Goal: Task Accomplishment & Management: Manage account settings

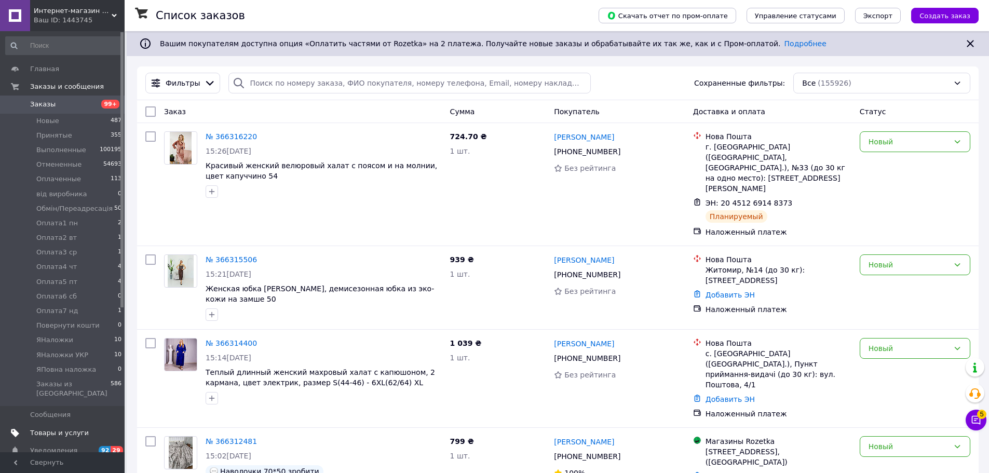
click at [45, 428] on span "Товары и услуги" at bounding box center [59, 432] width 59 height 9
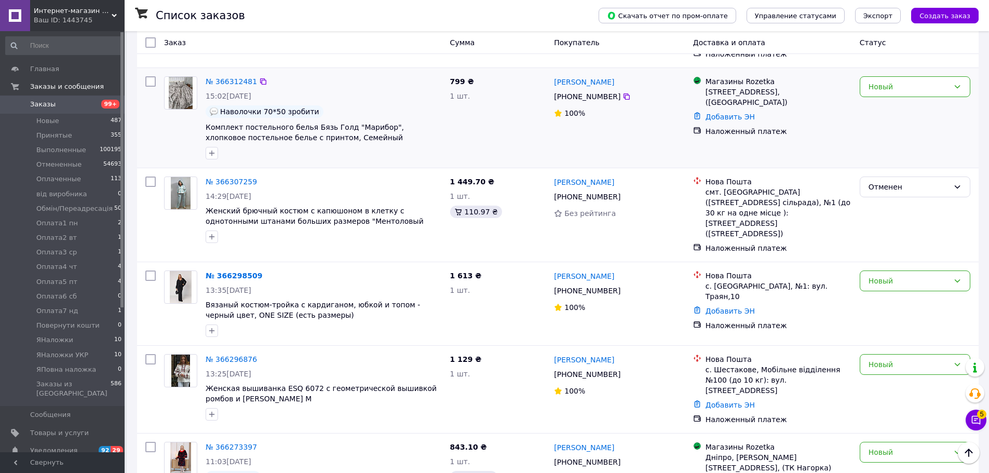
scroll to position [363, 0]
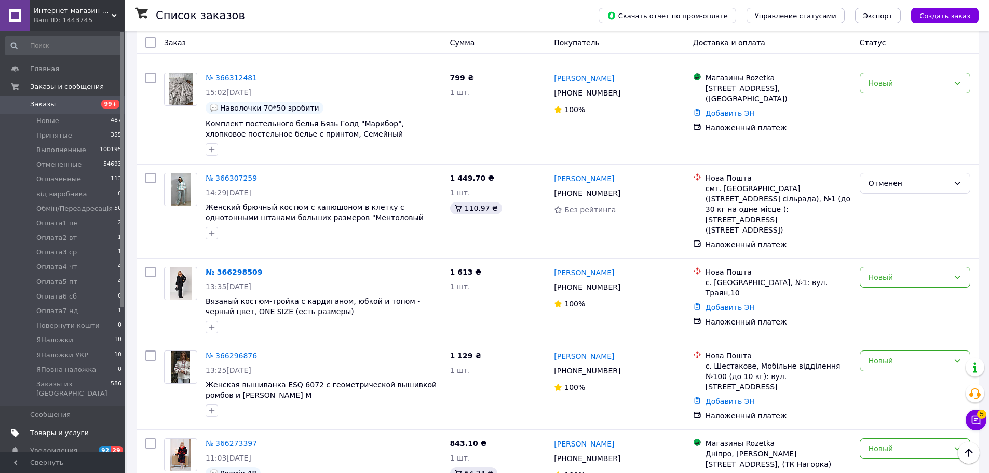
click at [42, 428] on span "Товары и услуги" at bounding box center [59, 432] width 59 height 9
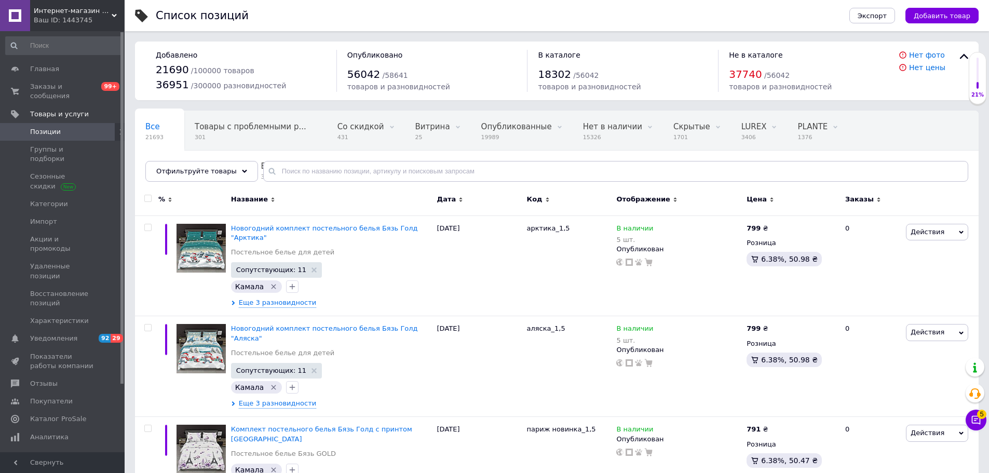
click at [242, 172] on icon at bounding box center [244, 171] width 5 height 5
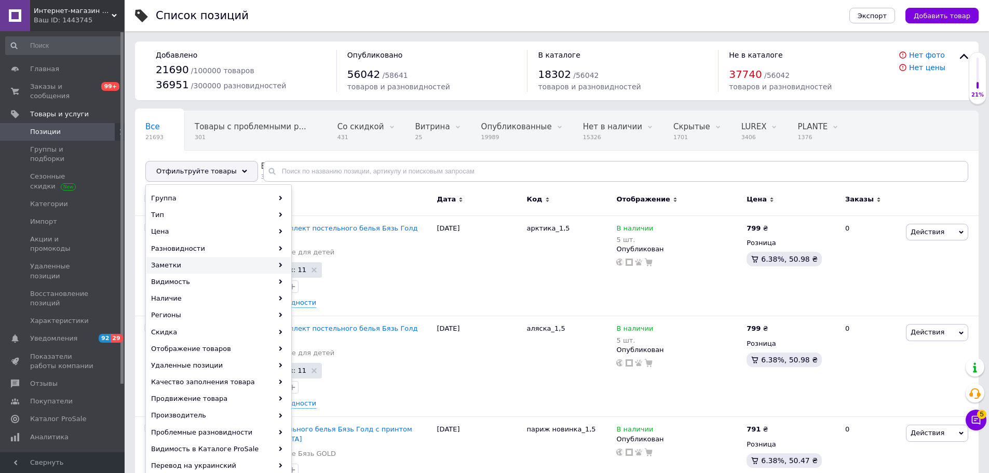
click at [281, 262] on div "Заметки" at bounding box center [218, 265] width 144 height 17
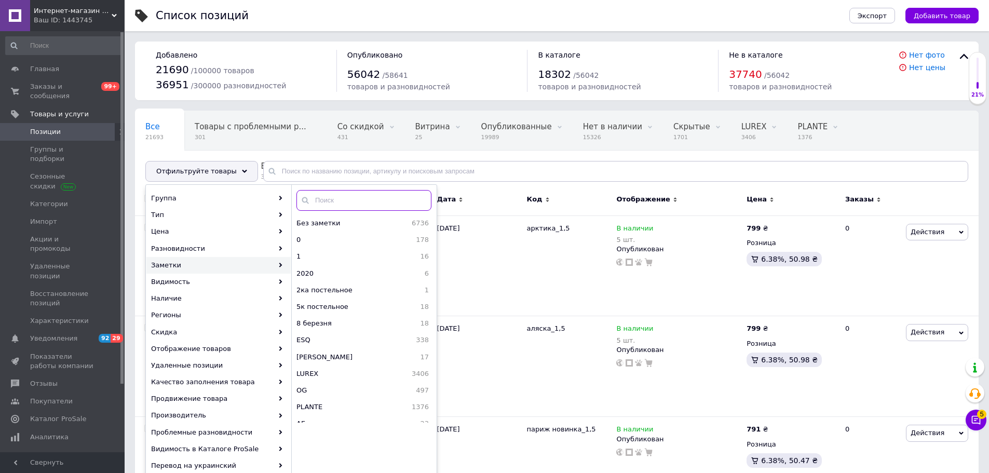
click at [358, 196] on input "text" at bounding box center [363, 200] width 135 height 21
type input "форма"
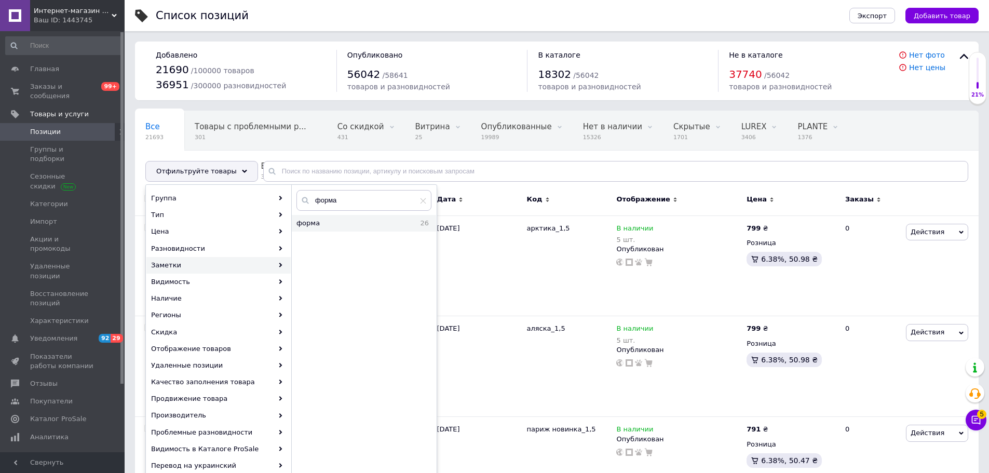
click at [314, 221] on span "форма" at bounding box center [338, 223] width 84 height 9
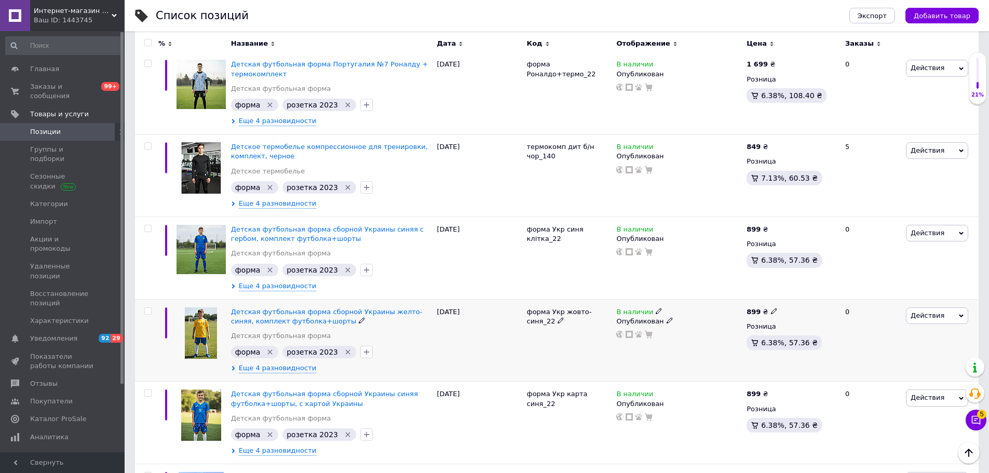
scroll to position [260, 0]
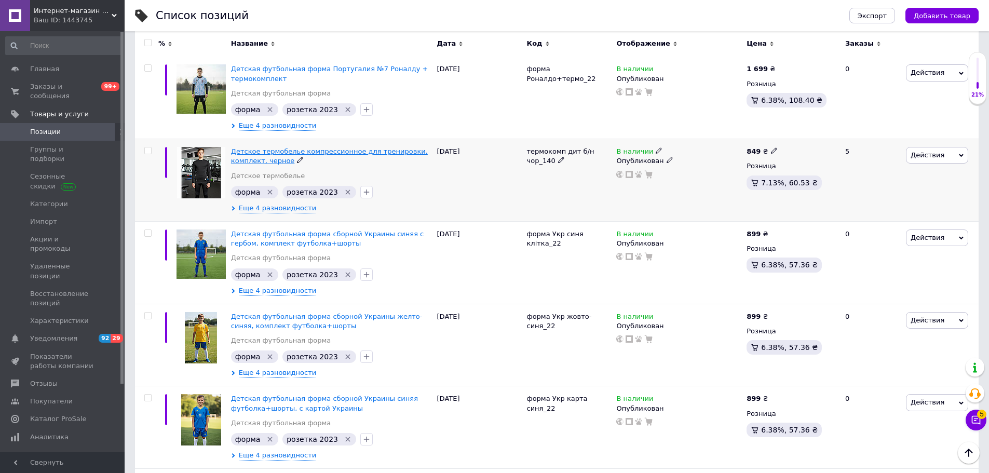
click at [274, 150] on span "Детское термобелье компрессионное для тренировки, комплект, черное" at bounding box center [329, 155] width 197 height 17
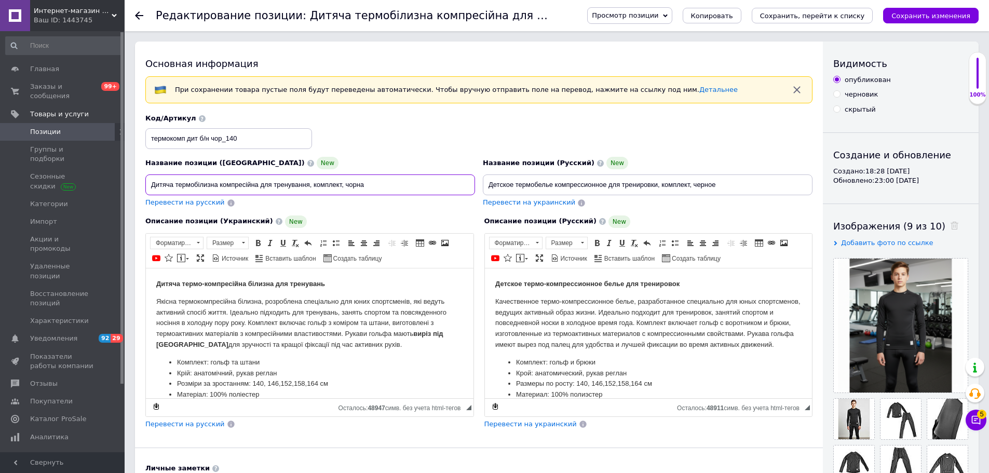
drag, startPoint x: 258, startPoint y: 185, endPoint x: 221, endPoint y: 183, distance: 36.4
click at [221, 183] on input "Дитяча термобілизна компресійна для тренування, комплект, чорна" at bounding box center [310, 184] width 330 height 21
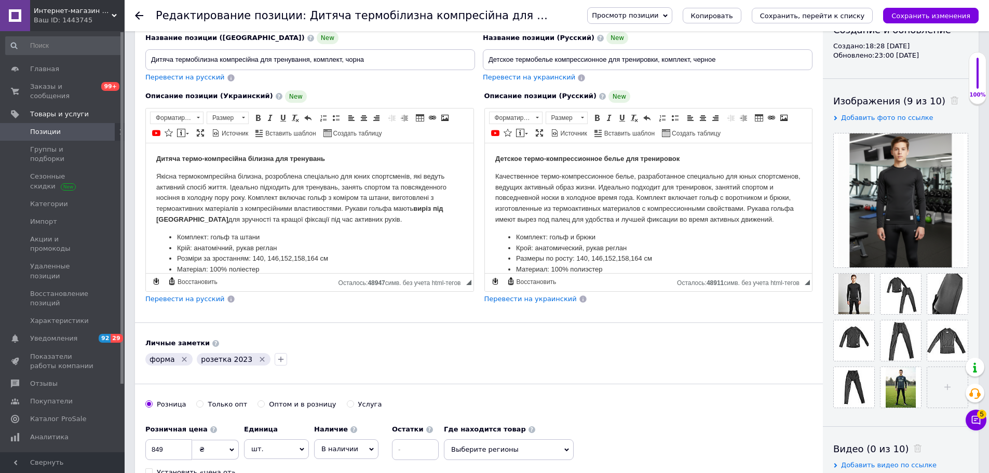
scroll to position [156, 0]
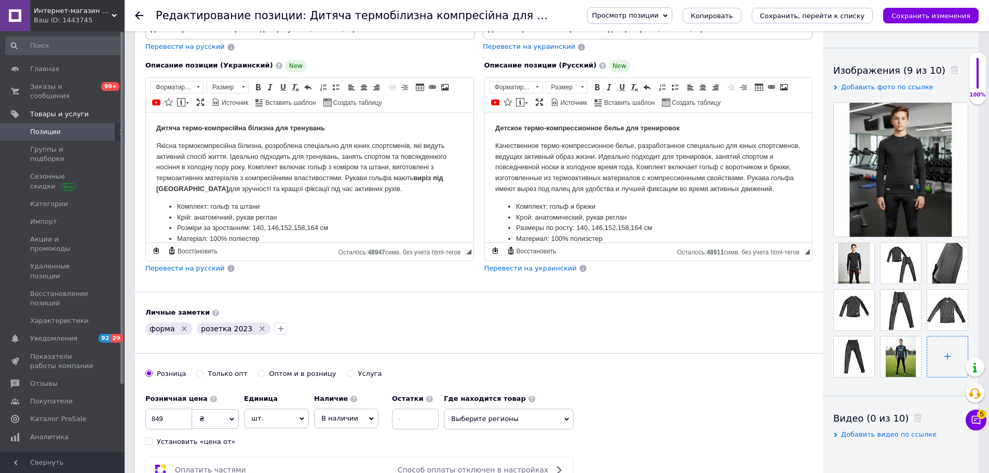
click at [946, 357] on input "file" at bounding box center [947, 356] width 41 height 41
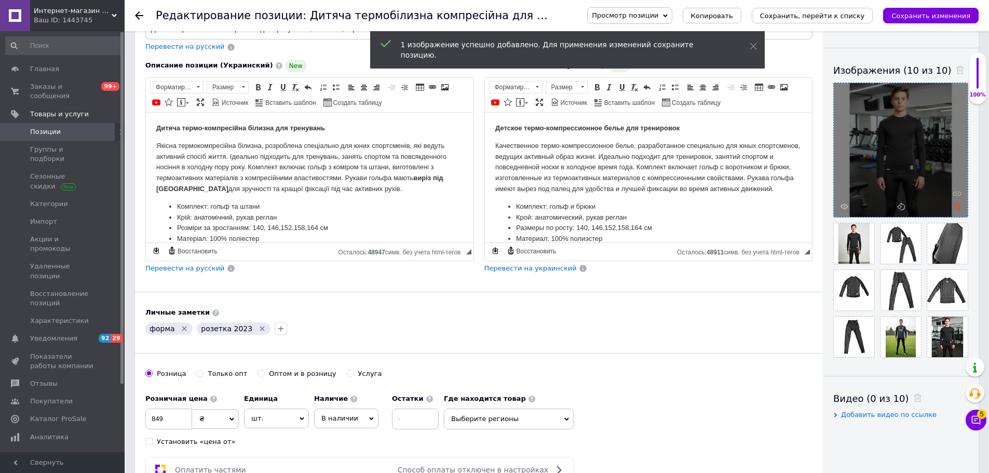
click at [958, 205] on icon at bounding box center [957, 207] width 8 height 8
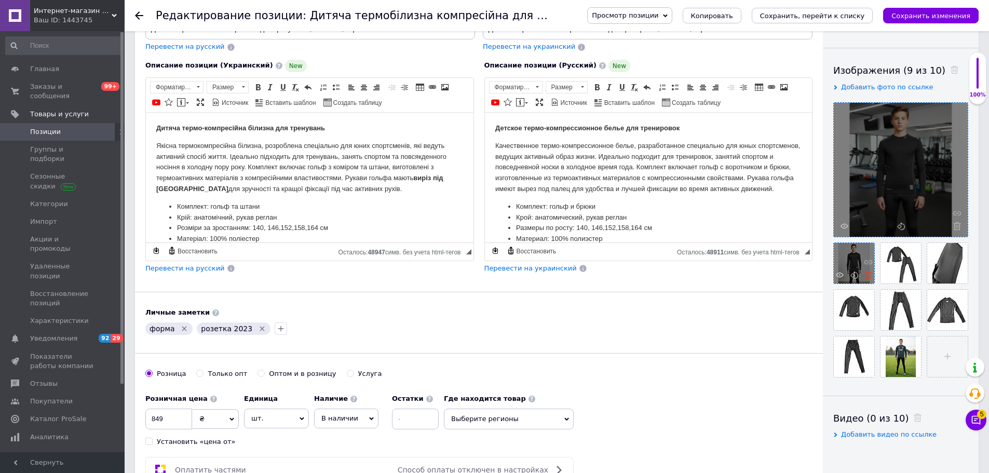
click at [868, 276] on icon at bounding box center [869, 275] width 8 height 8
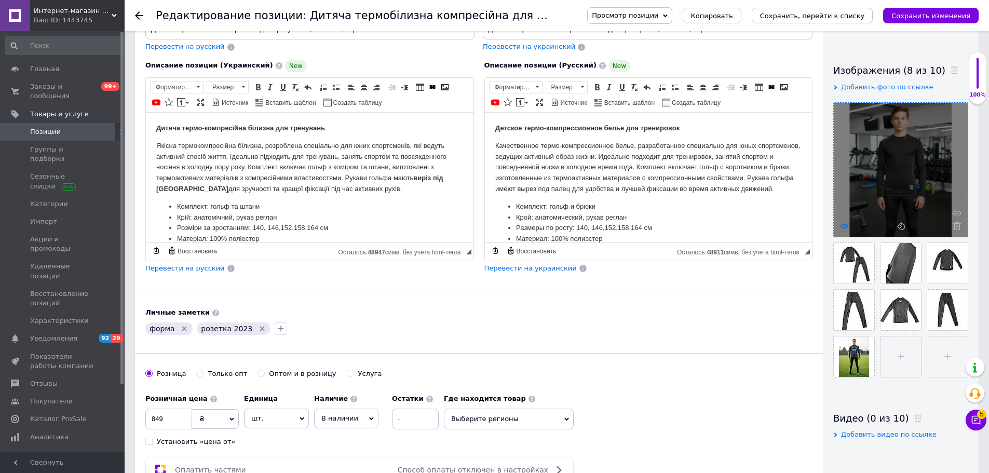
click at [845, 224] on use at bounding box center [845, 225] width 8 height 5
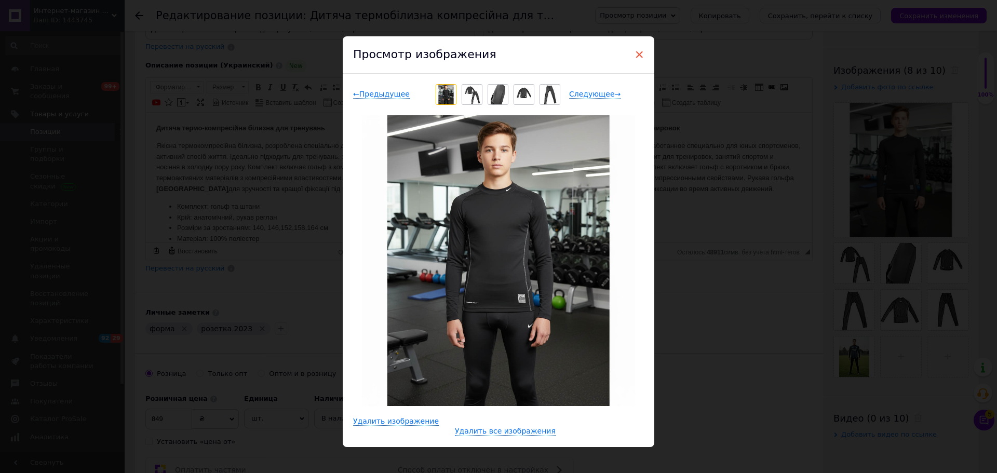
click at [635, 54] on span "×" at bounding box center [639, 55] width 9 height 18
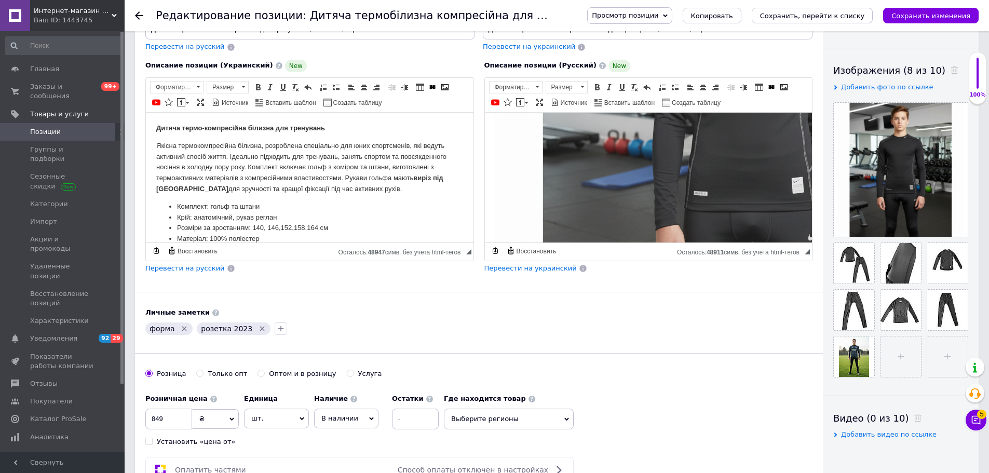
scroll to position [571, 0]
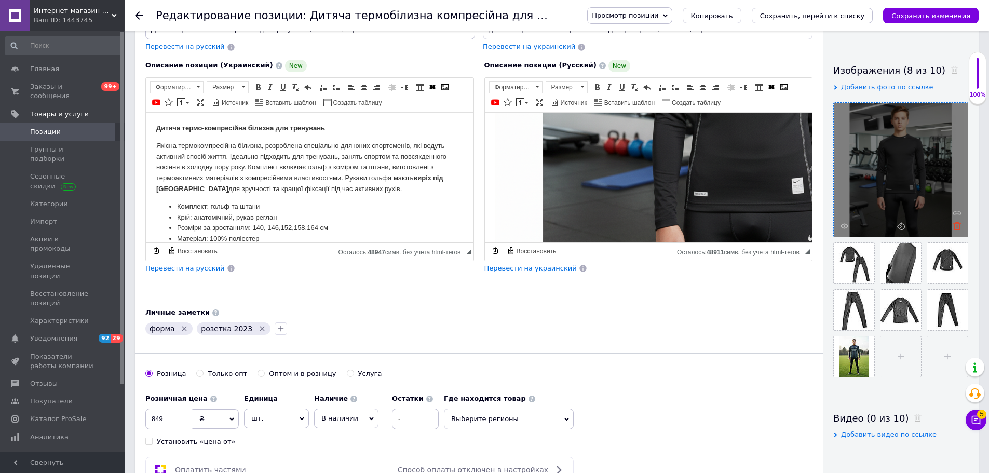
click at [955, 226] on icon at bounding box center [957, 226] width 8 height 8
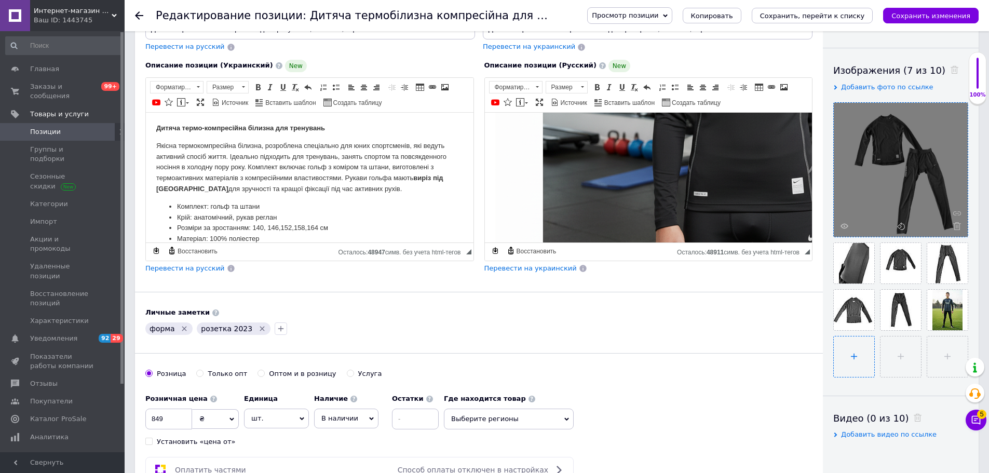
click at [854, 355] on input "file" at bounding box center [854, 356] width 41 height 41
type input "C:\fakepath\новое палец.jpg"
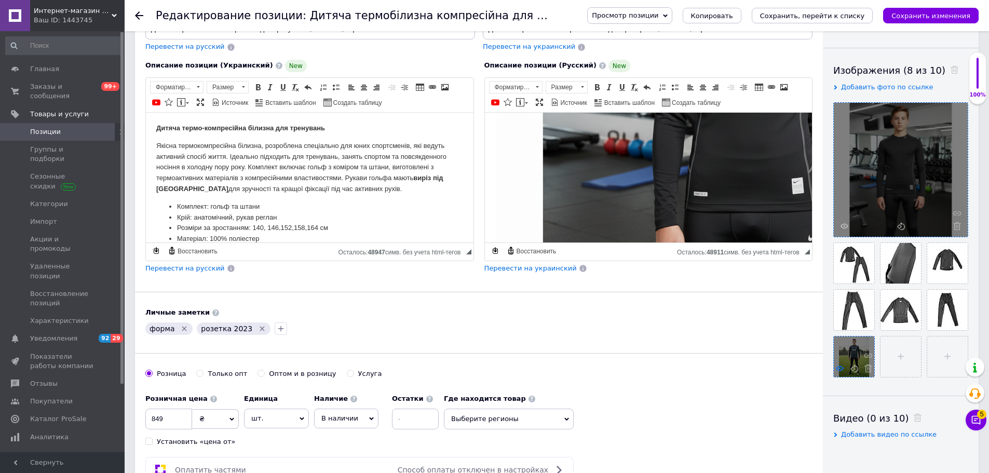
click at [839, 368] on icon at bounding box center [840, 369] width 8 height 8
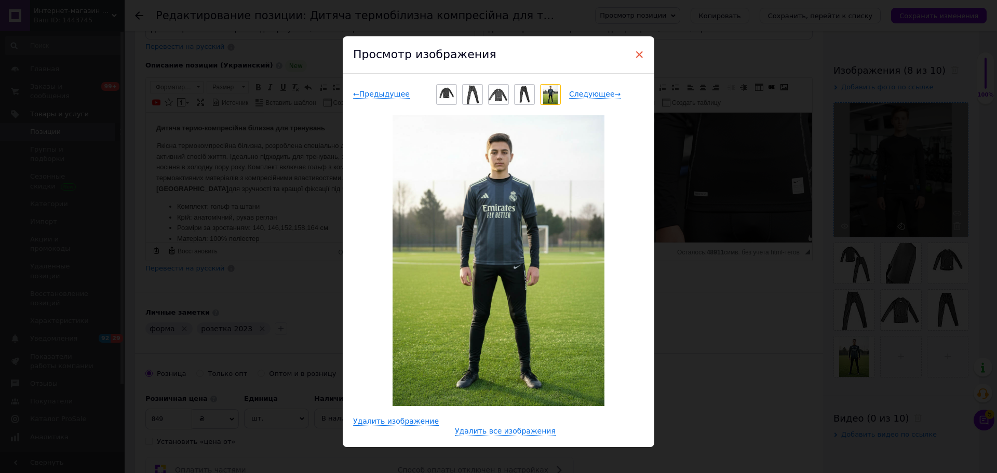
click at [642, 53] on span "×" at bounding box center [639, 55] width 9 height 18
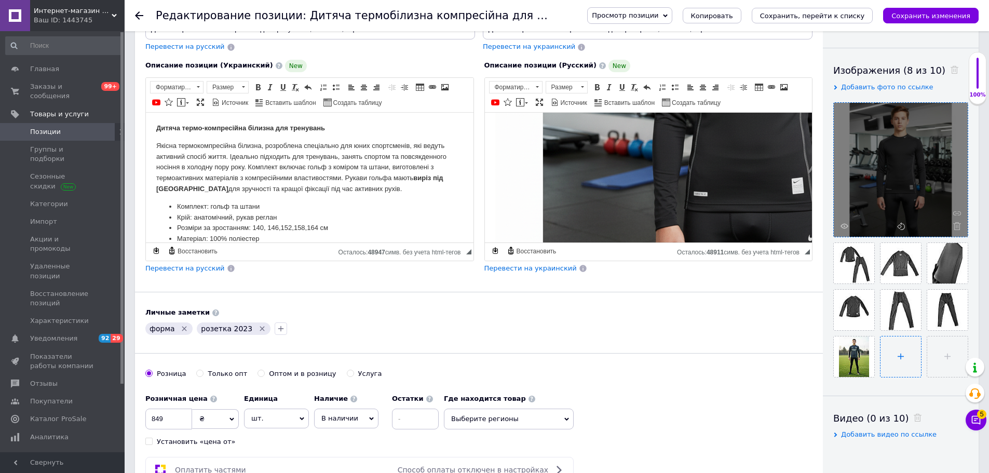
click at [896, 360] on input "file" at bounding box center [901, 356] width 41 height 41
type input "C:\fakepath\Generated Image [DATE] - 7_04PM.png"
click at [955, 16] on icon "Сохранить изменения" at bounding box center [931, 16] width 79 height 8
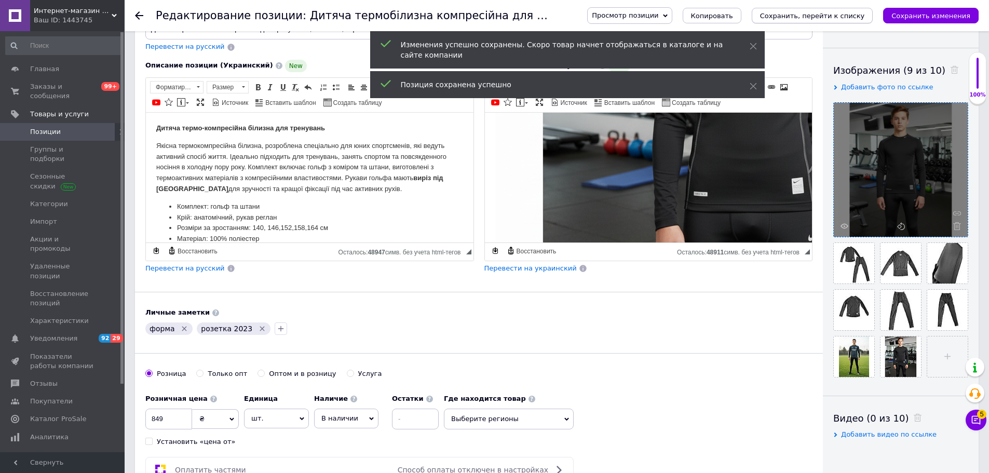
click at [812, 16] on icon "Сохранить, перейти к списку" at bounding box center [812, 16] width 105 height 8
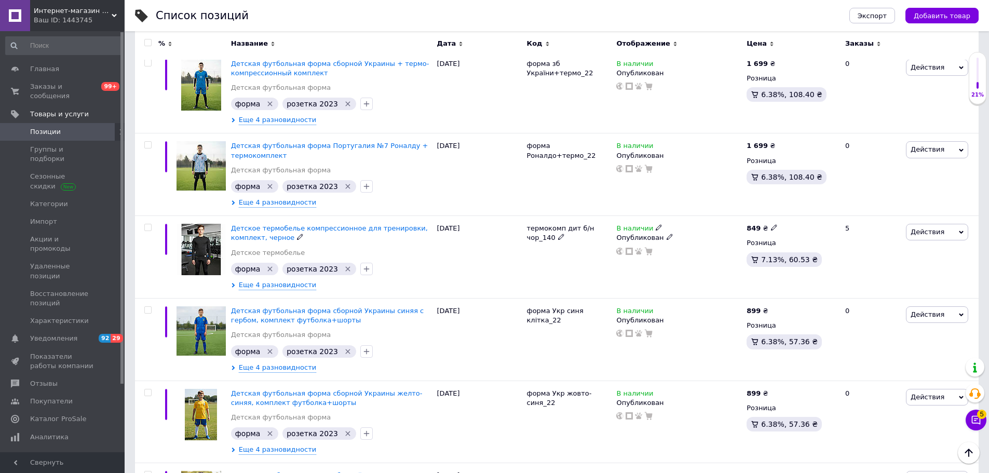
scroll to position [131, 0]
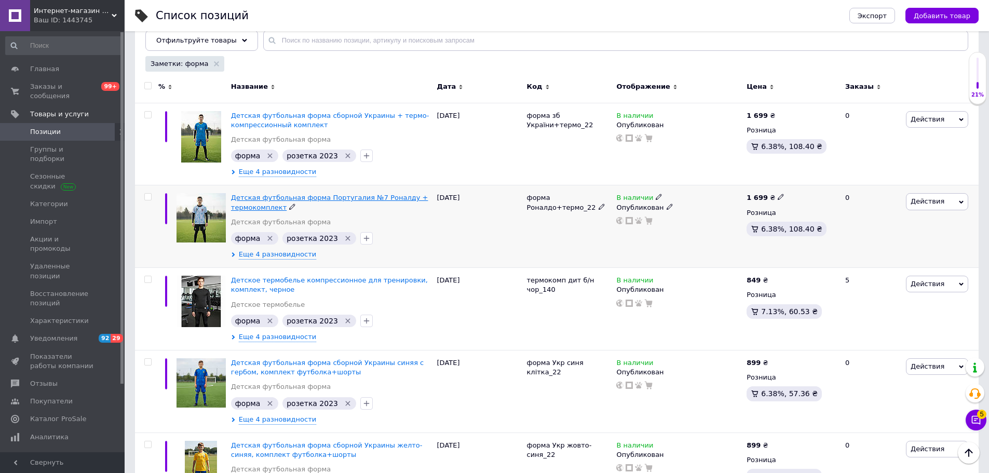
click at [277, 199] on span "Детская футбольная форма Португалия №7 Роналду + термокомплект" at bounding box center [329, 202] width 197 height 17
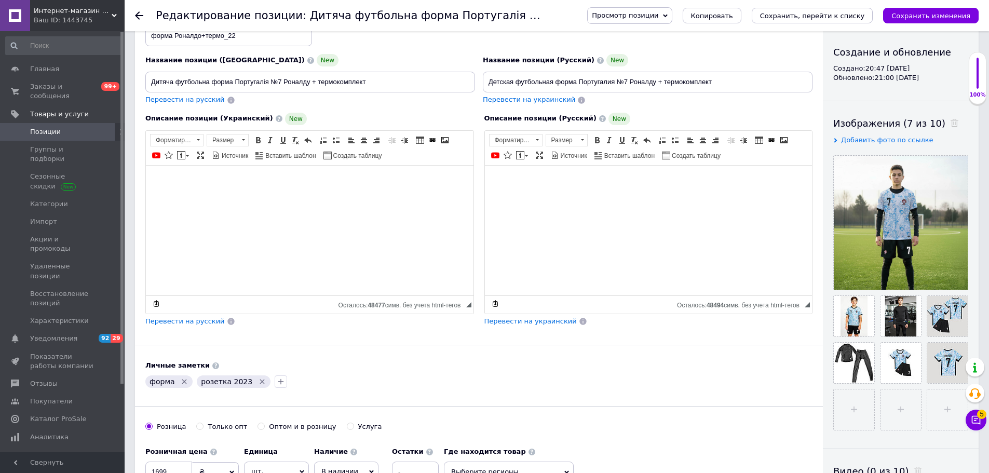
scroll to position [104, 0]
click at [886, 326] on use at bounding box center [887, 326] width 8 height 5
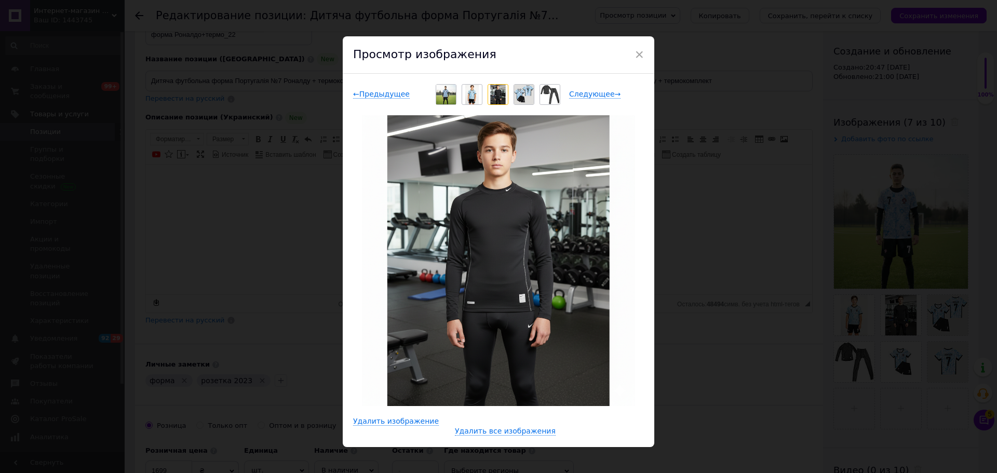
click at [637, 52] on span "×" at bounding box center [639, 55] width 9 height 18
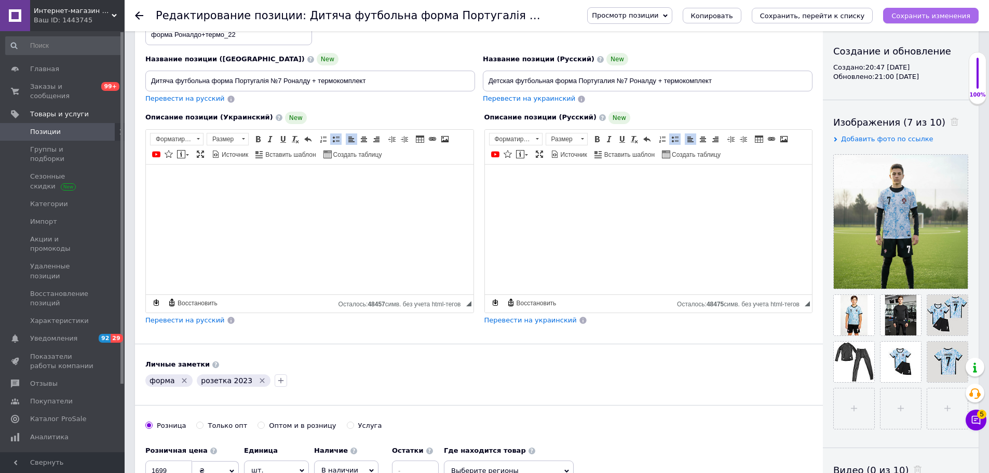
click at [932, 17] on icon "Сохранить изменения" at bounding box center [931, 16] width 79 height 8
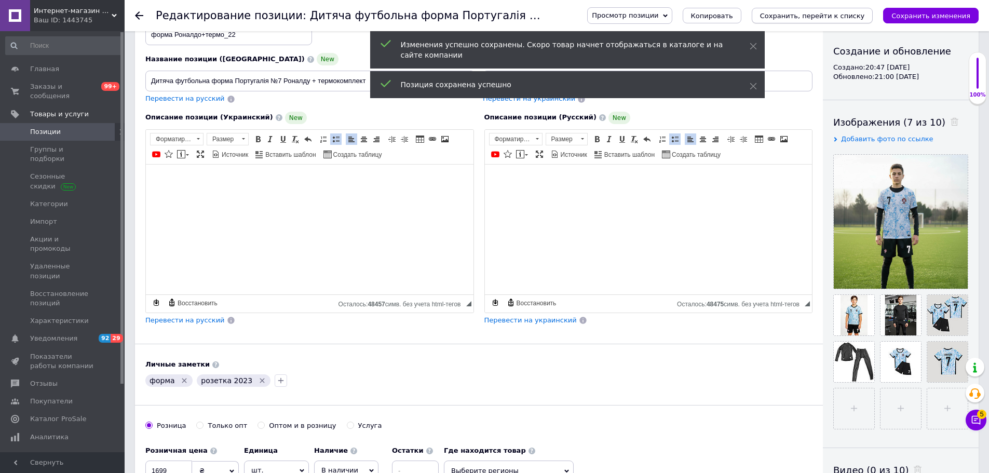
click at [803, 16] on icon "Сохранить, перейти к списку" at bounding box center [812, 16] width 105 height 8
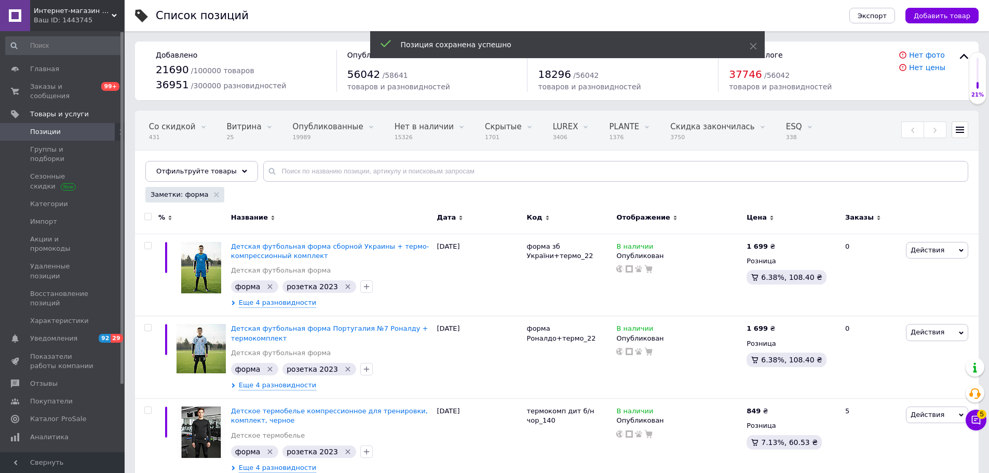
scroll to position [0, 200]
